Goal: Find specific page/section

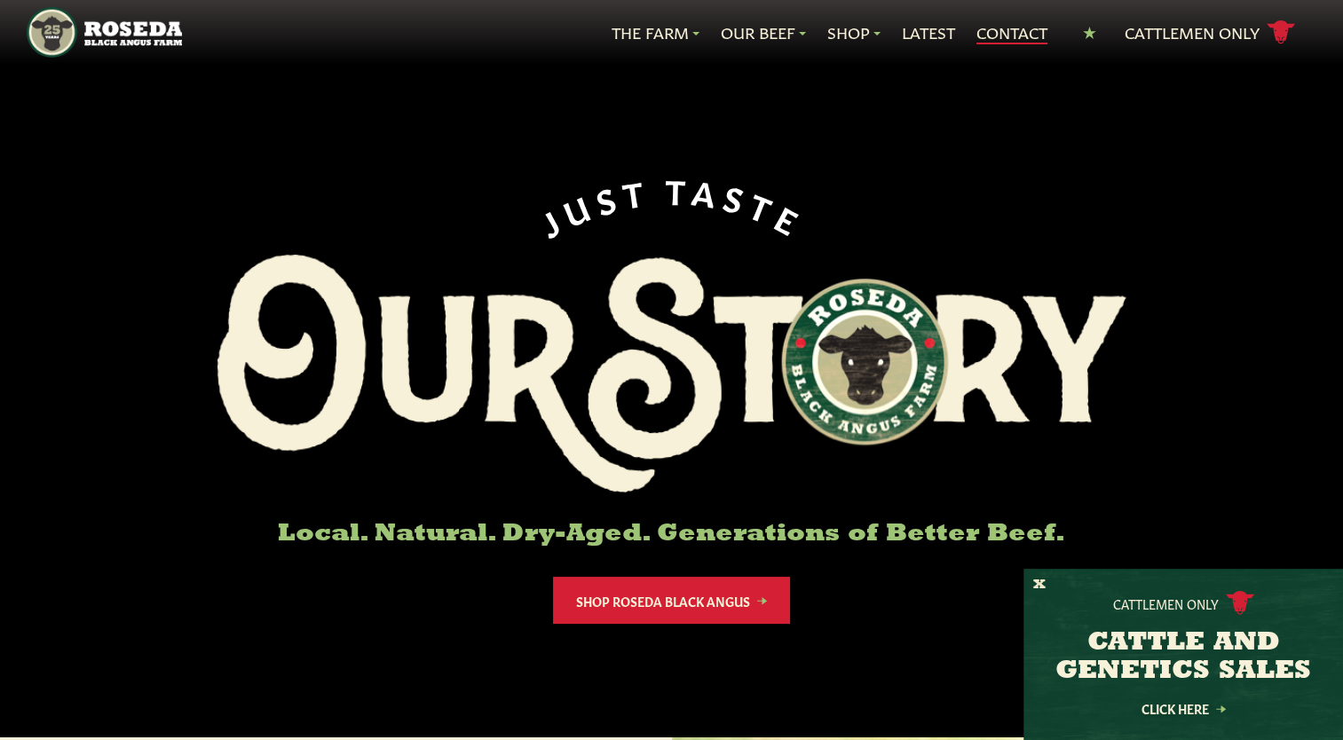
click at [1010, 30] on link "Contact" at bounding box center [1012, 32] width 71 height 23
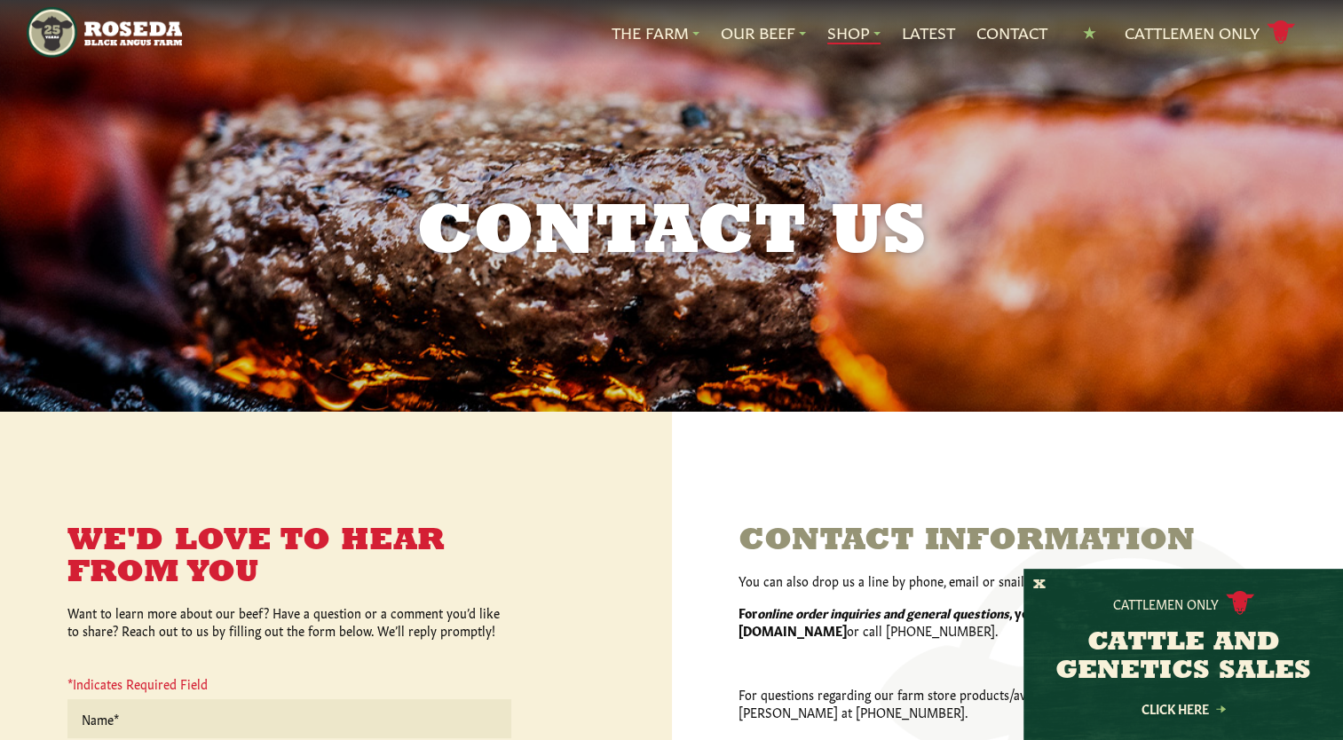
click at [849, 28] on link "Shop" at bounding box center [853, 32] width 53 height 23
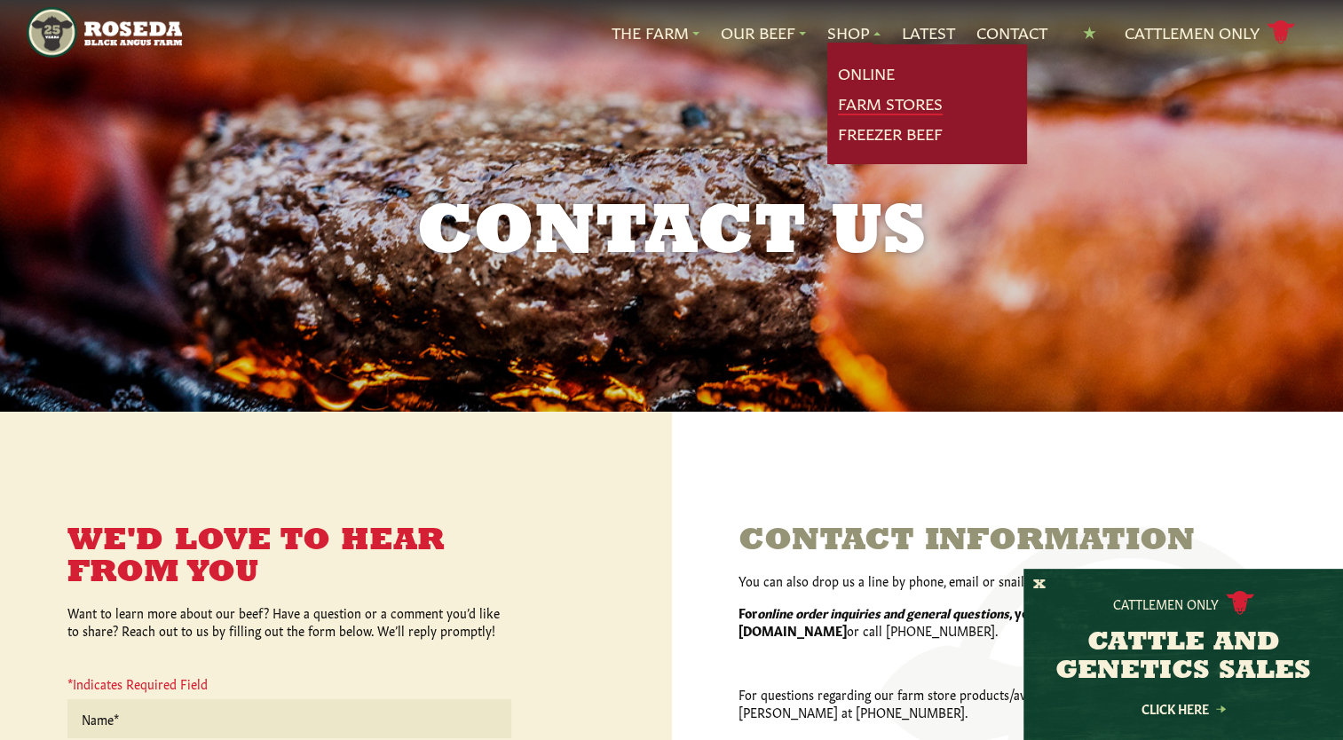
click at [849, 95] on link "Farm Stores" at bounding box center [890, 103] width 105 height 23
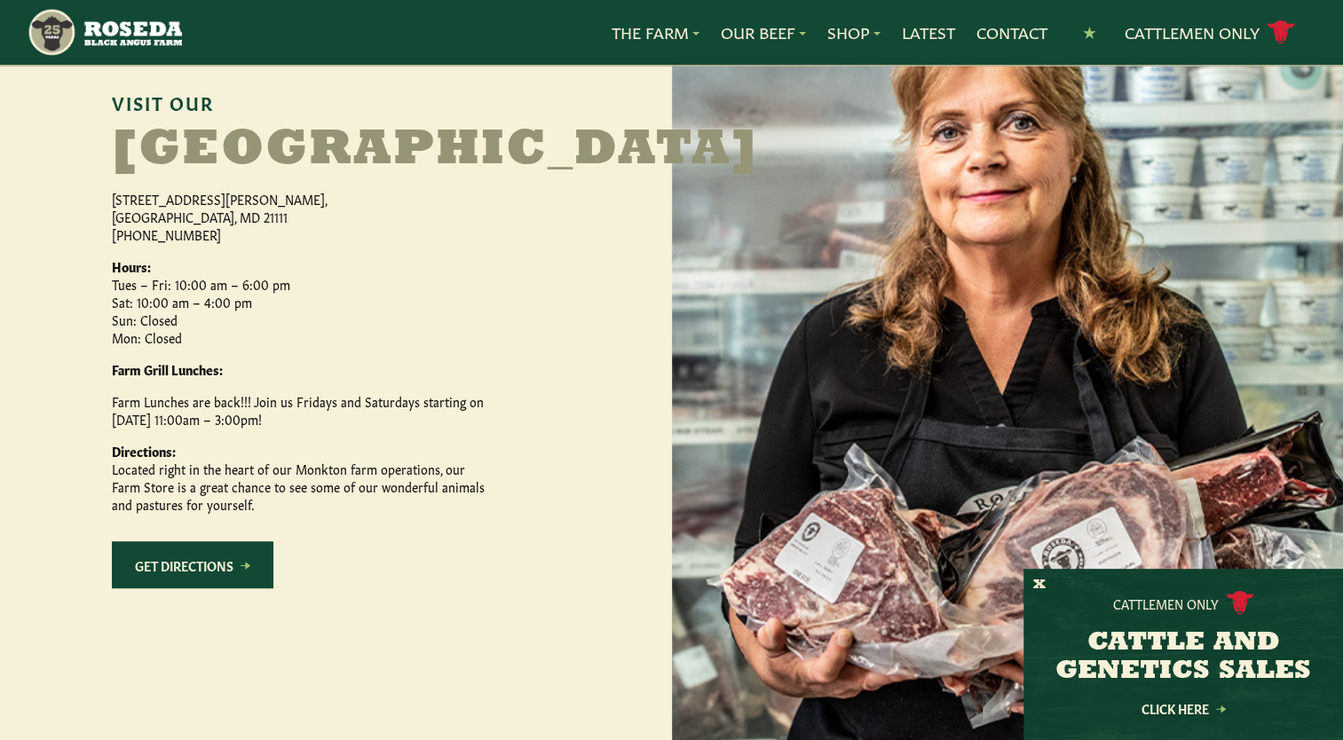
scroll to position [977, 0]
